Goal: Task Accomplishment & Management: Use online tool/utility

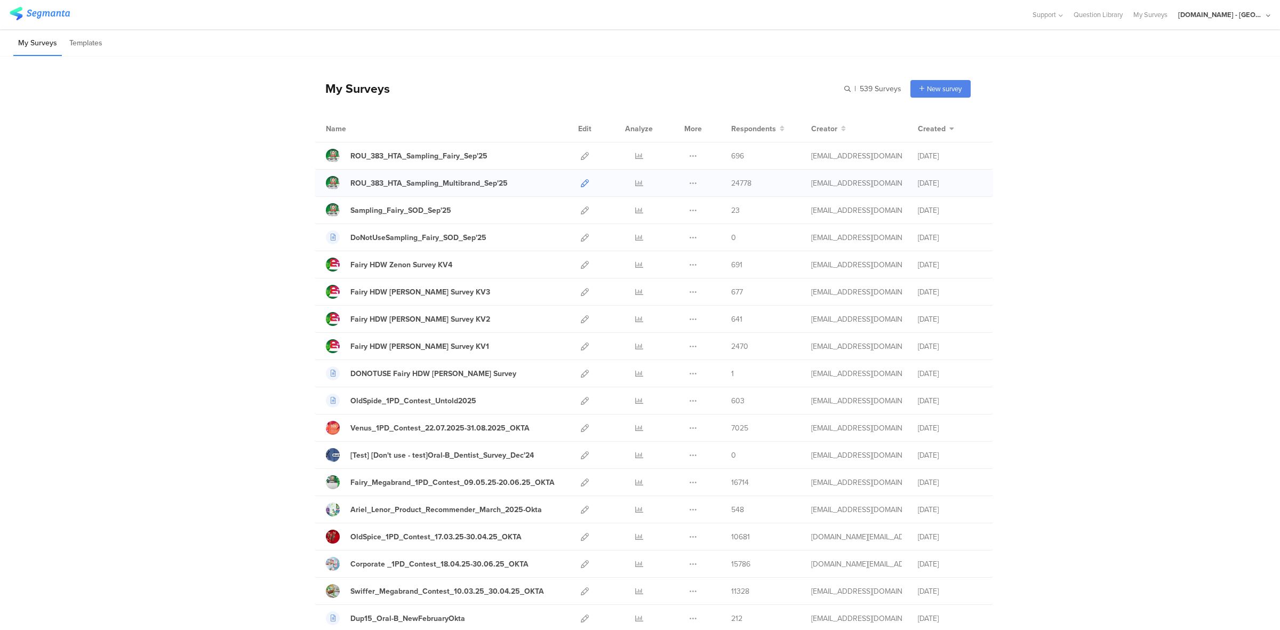
click at [581, 185] on icon at bounding box center [585, 183] width 8 height 8
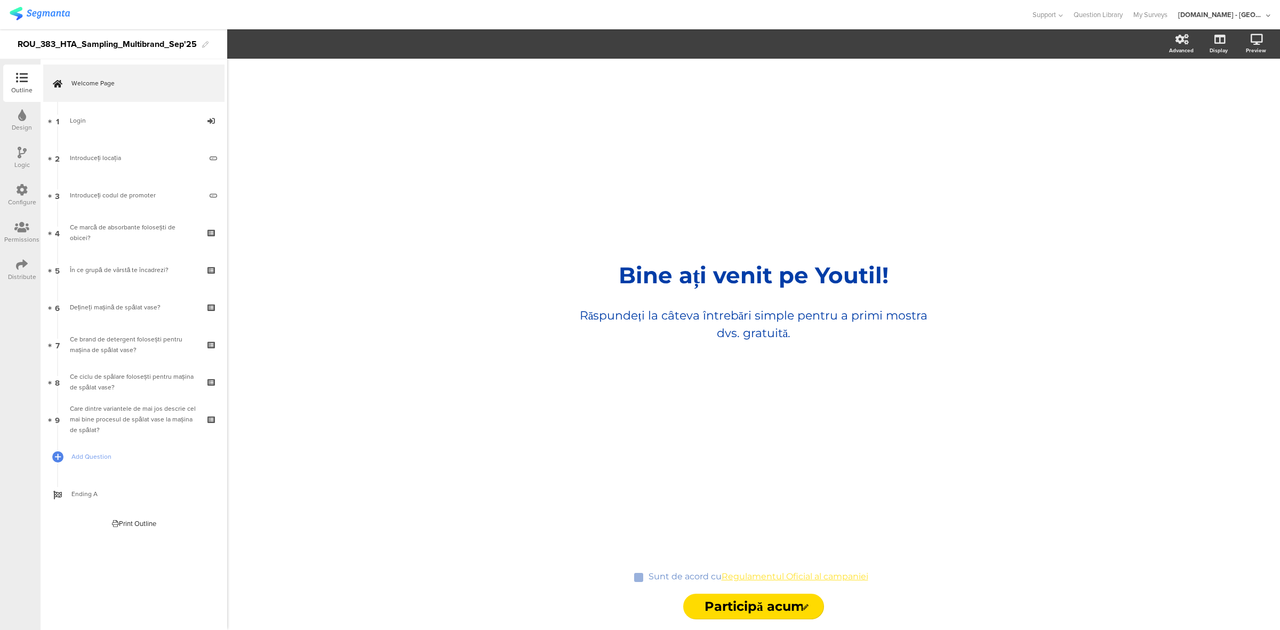
click at [17, 200] on div "Configure" at bounding box center [22, 202] width 28 height 10
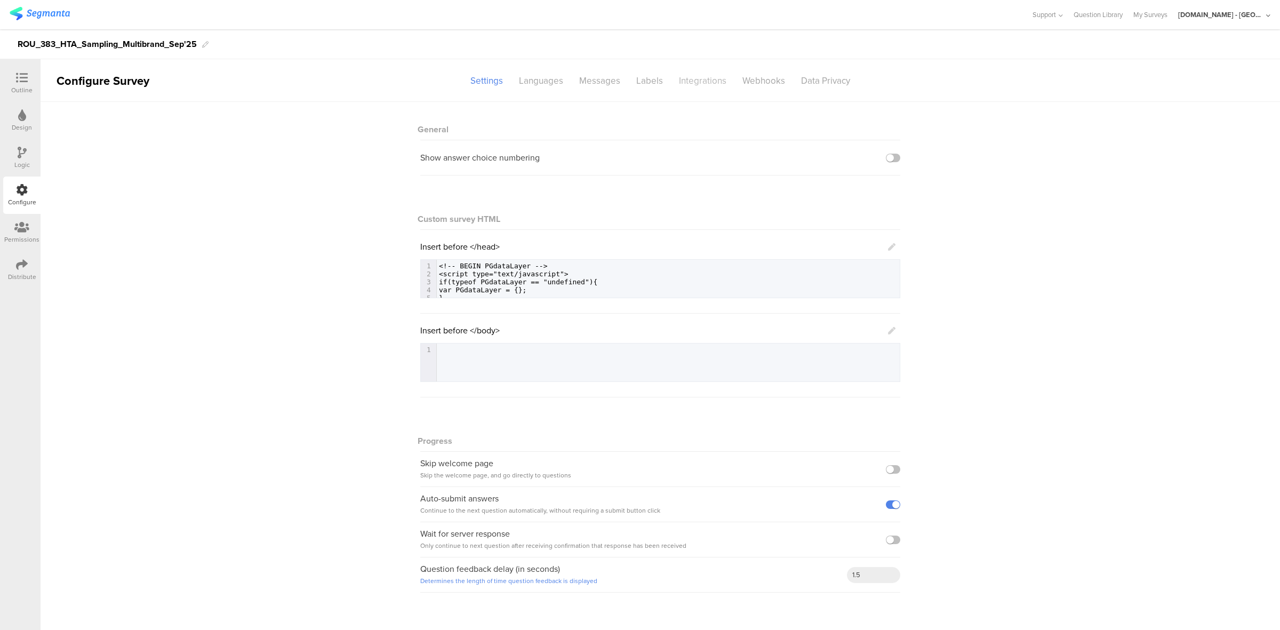
click at [691, 82] on div "Integrations" at bounding box center [702, 80] width 63 height 19
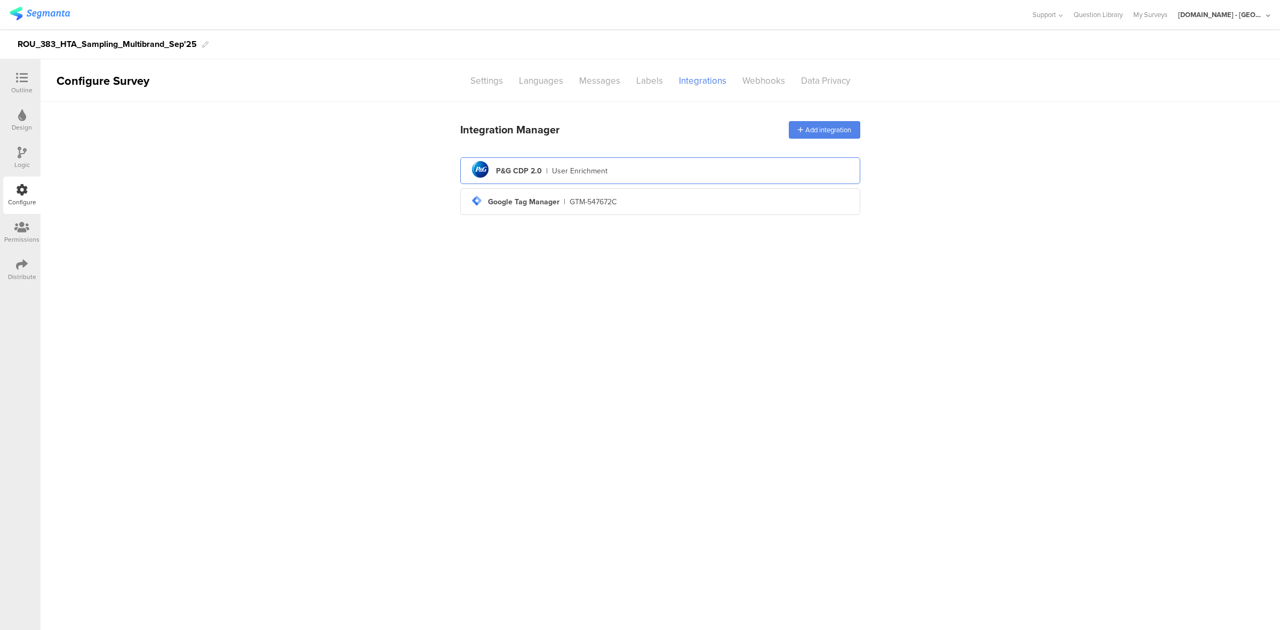
click at [538, 168] on div "P&G CDP 2.0" at bounding box center [519, 170] width 46 height 11
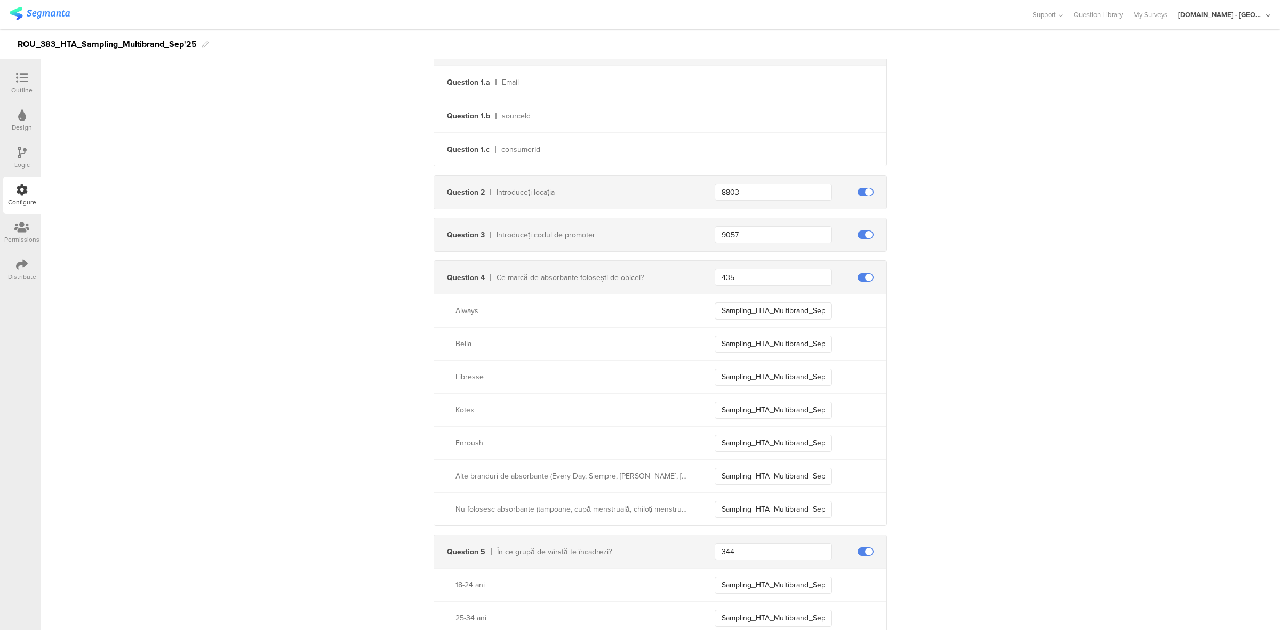
scroll to position [331, 0]
click at [775, 467] on input "Sampling_HTA_Multibrand_Sep25_Other" at bounding box center [773, 474] width 117 height 17
click at [772, 508] on input "Sampling_HTA_Multibrand_Sep25_DoNotUse" at bounding box center [773, 507] width 117 height 17
